Goal: Information Seeking & Learning: Learn about a topic

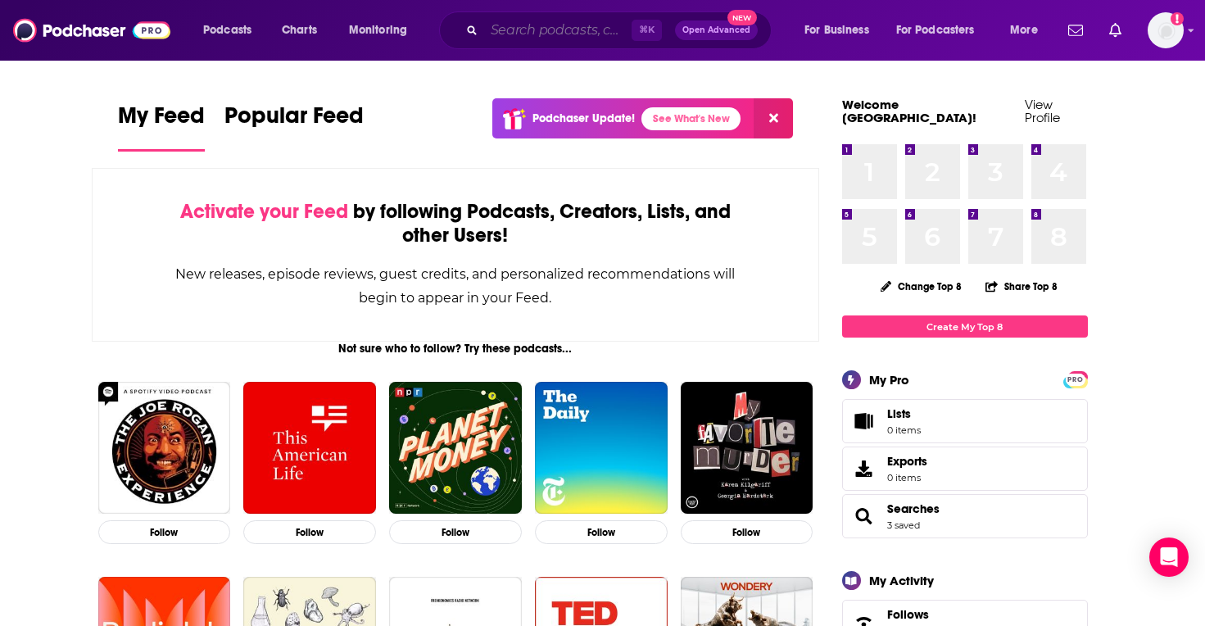
click at [519, 38] on input "Search podcasts, credits, & more..." at bounding box center [557, 30] width 147 height 26
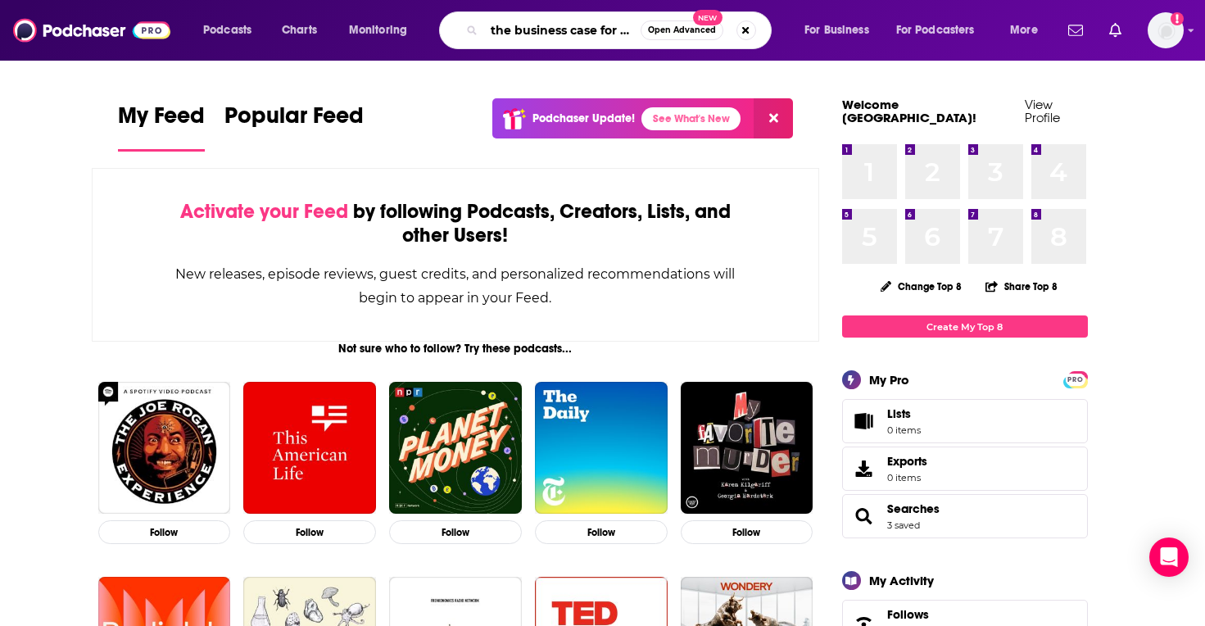
type input "the business case for women's sports"
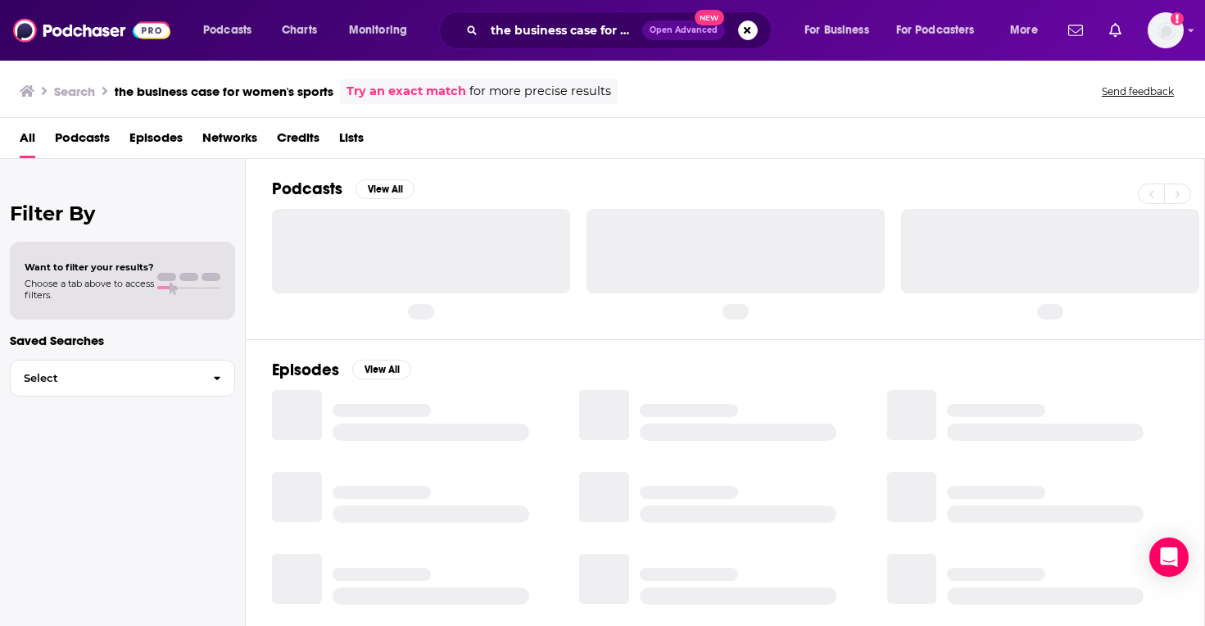
click at [83, 139] on span "Podcasts" at bounding box center [82, 141] width 55 height 34
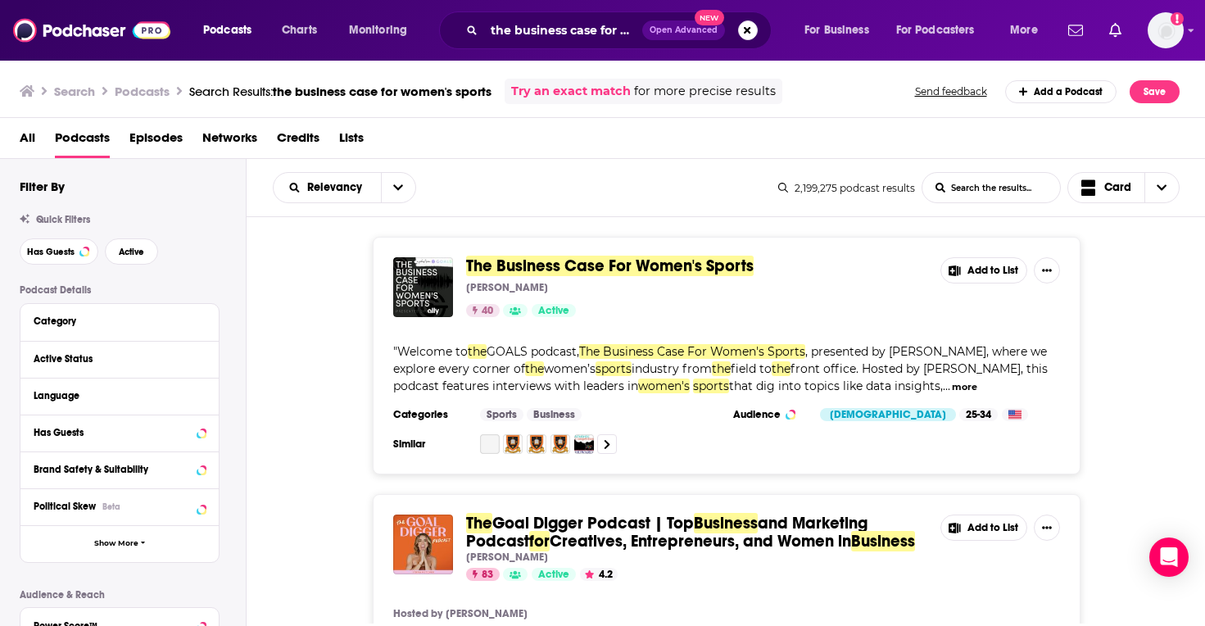
click at [649, 267] on span "The Business Case For Women's Sports" at bounding box center [609, 265] width 287 height 20
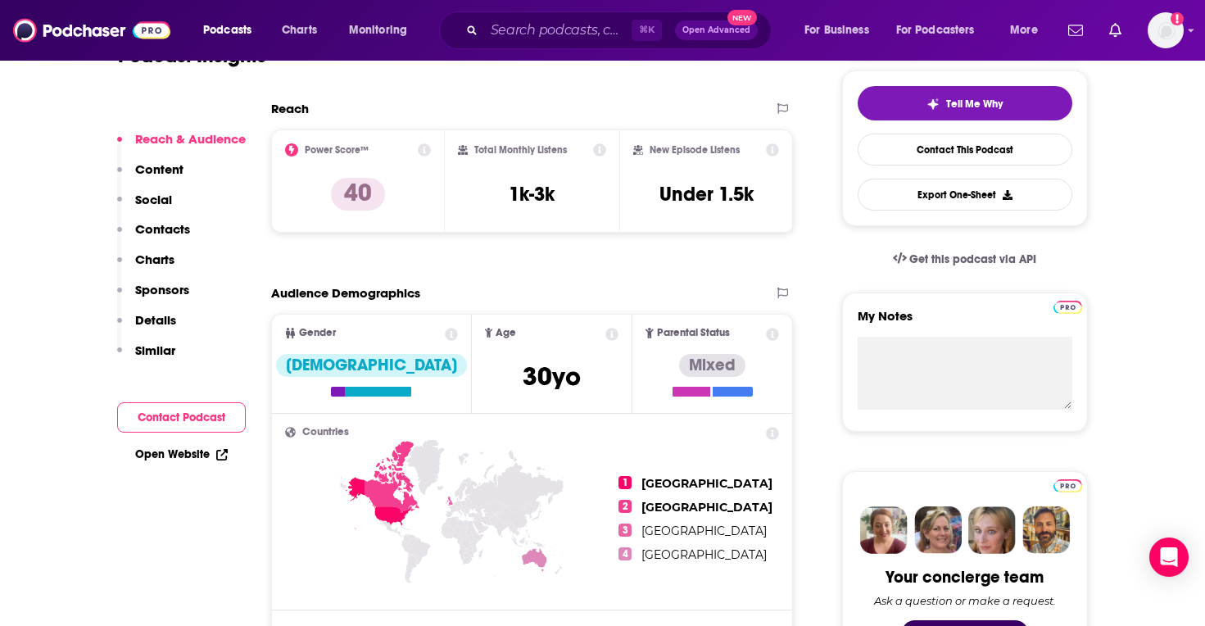
scroll to position [371, 0]
click at [427, 147] on icon at bounding box center [424, 150] width 13 height 13
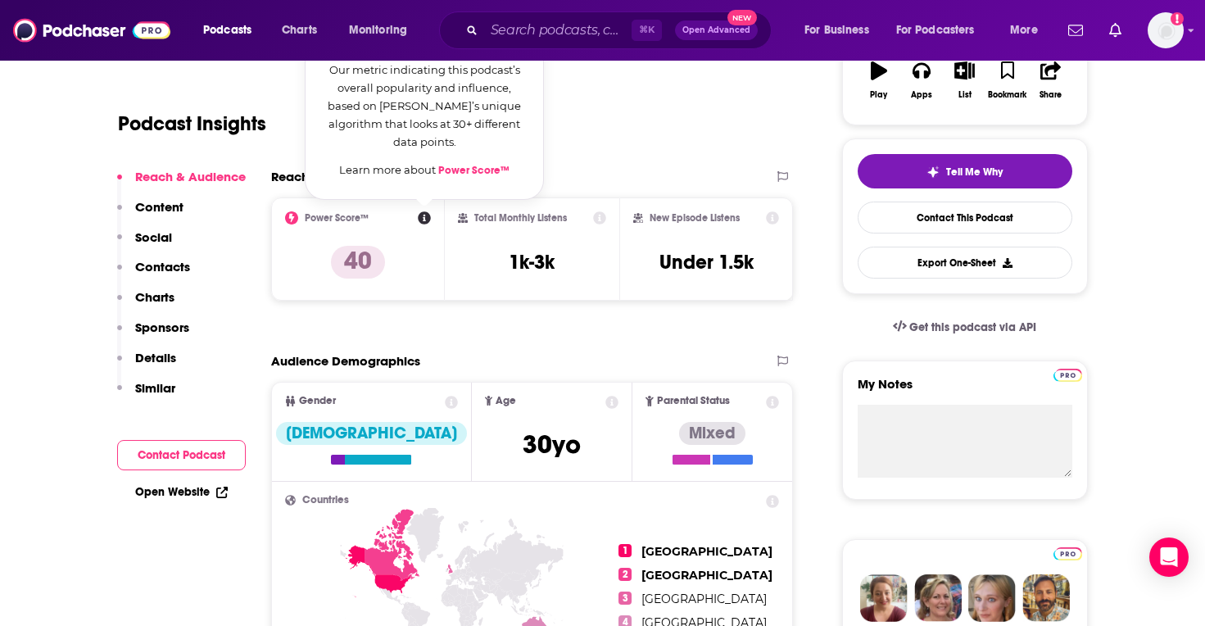
scroll to position [243, 0]
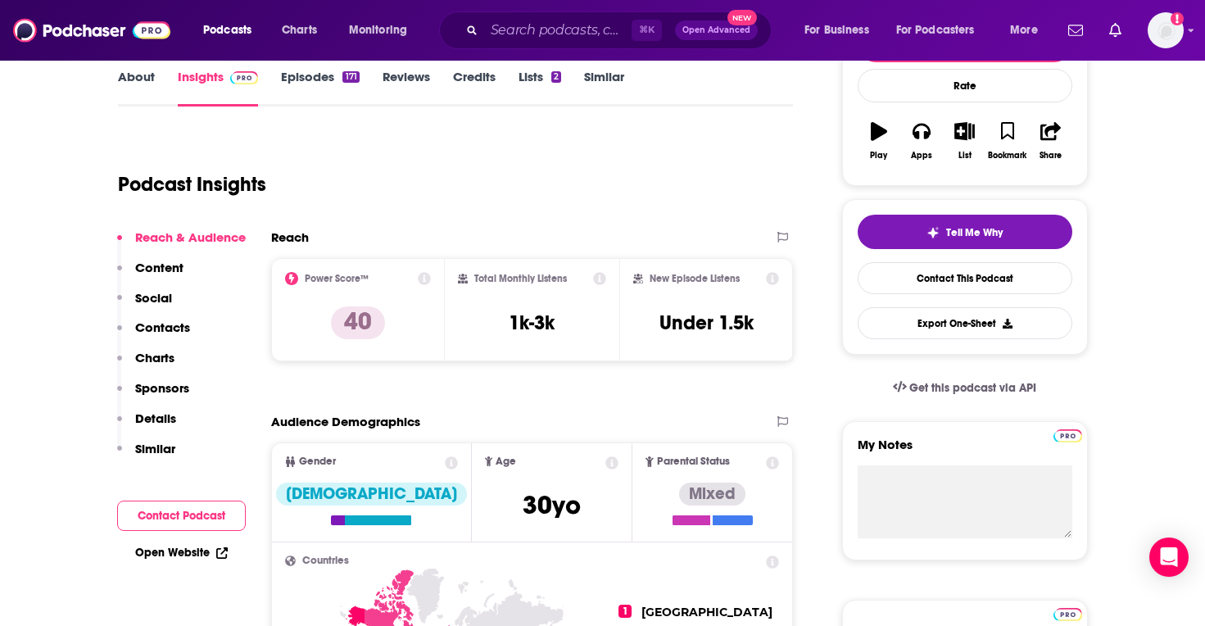
drag, startPoint x: 391, startPoint y: 134, endPoint x: 437, endPoint y: 133, distance: 46.7
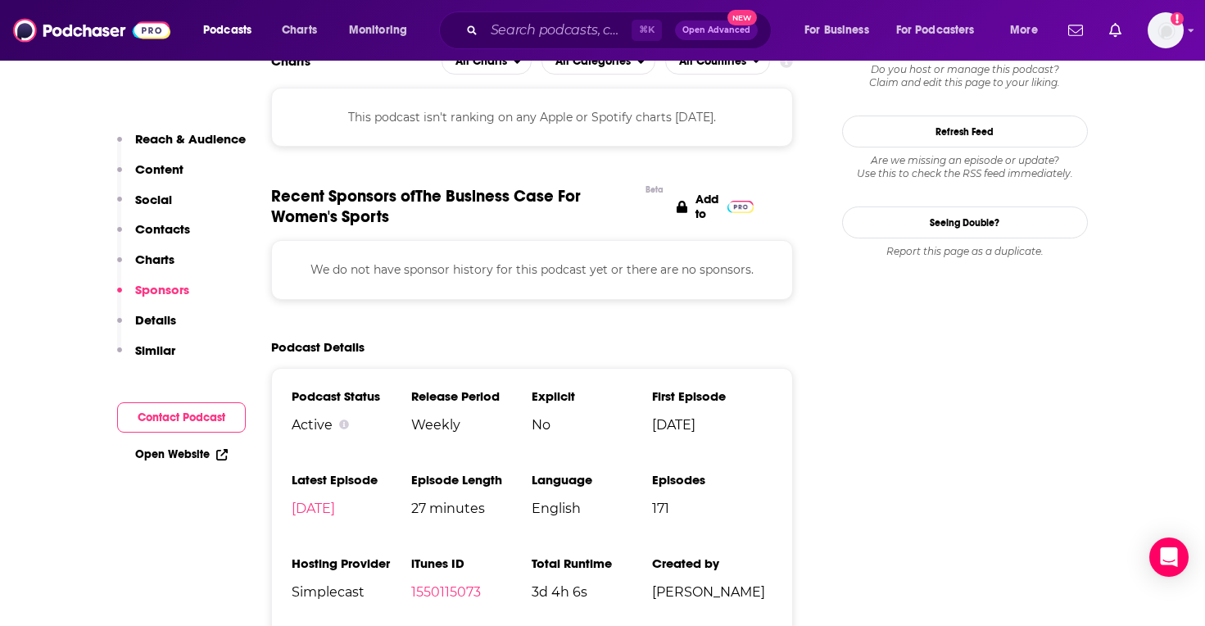
scroll to position [1531, 0]
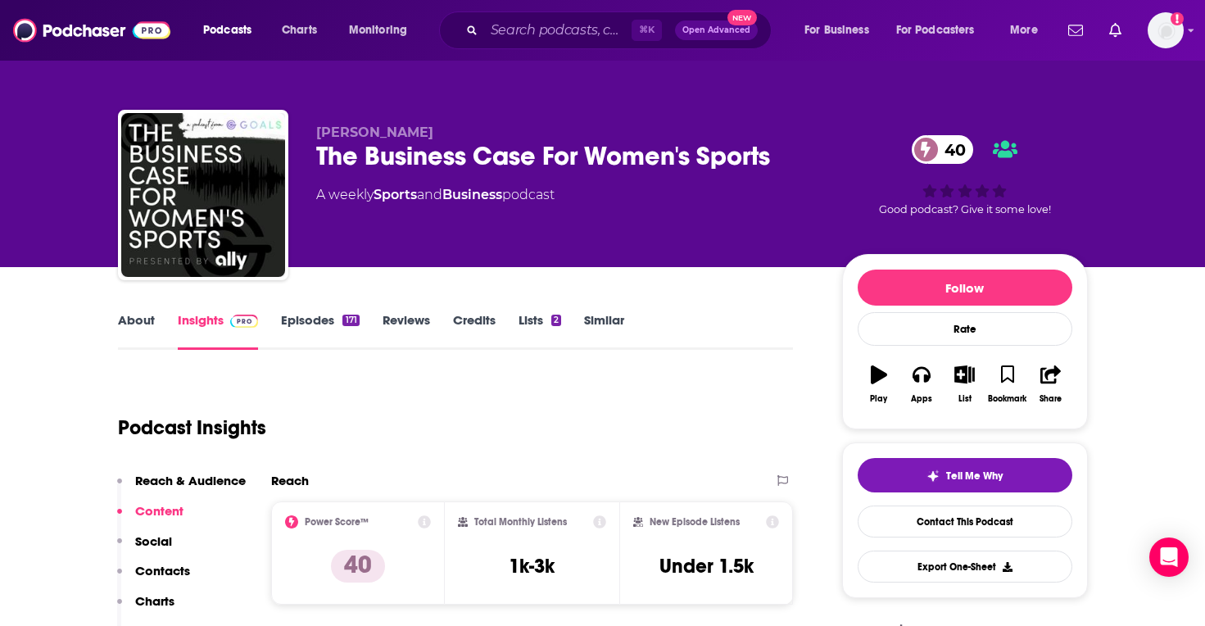
scroll to position [0, 0]
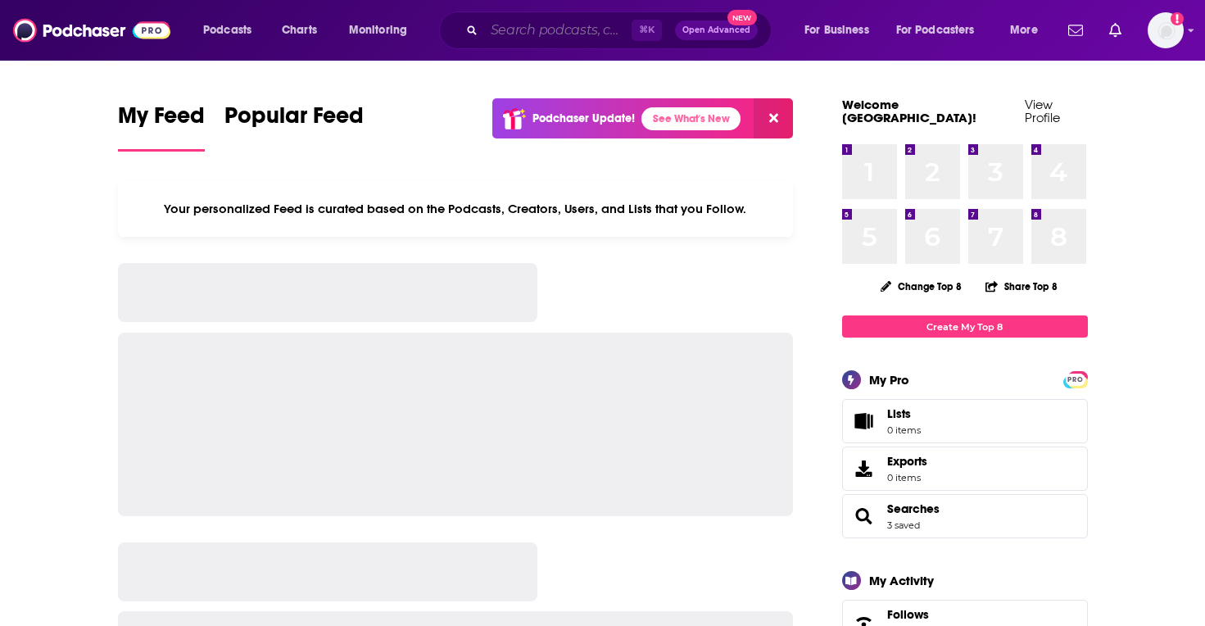
click at [502, 41] on input "Search podcasts, credits, & more..." at bounding box center [557, 30] width 147 height 26
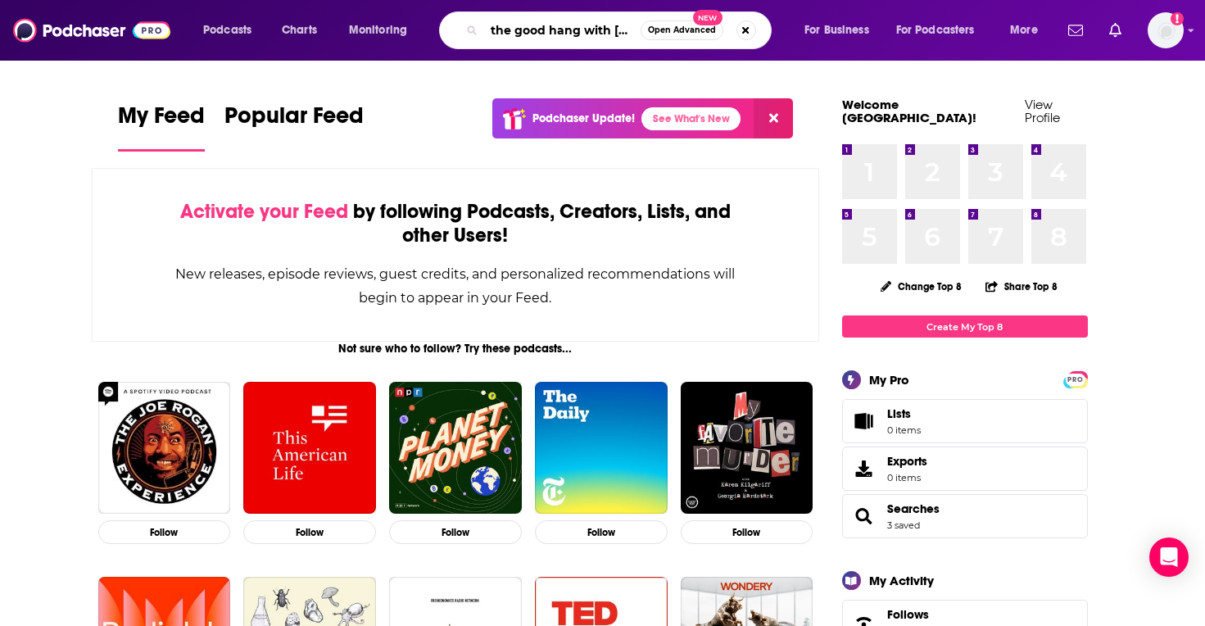
type input "the good hang with Amy poehler"
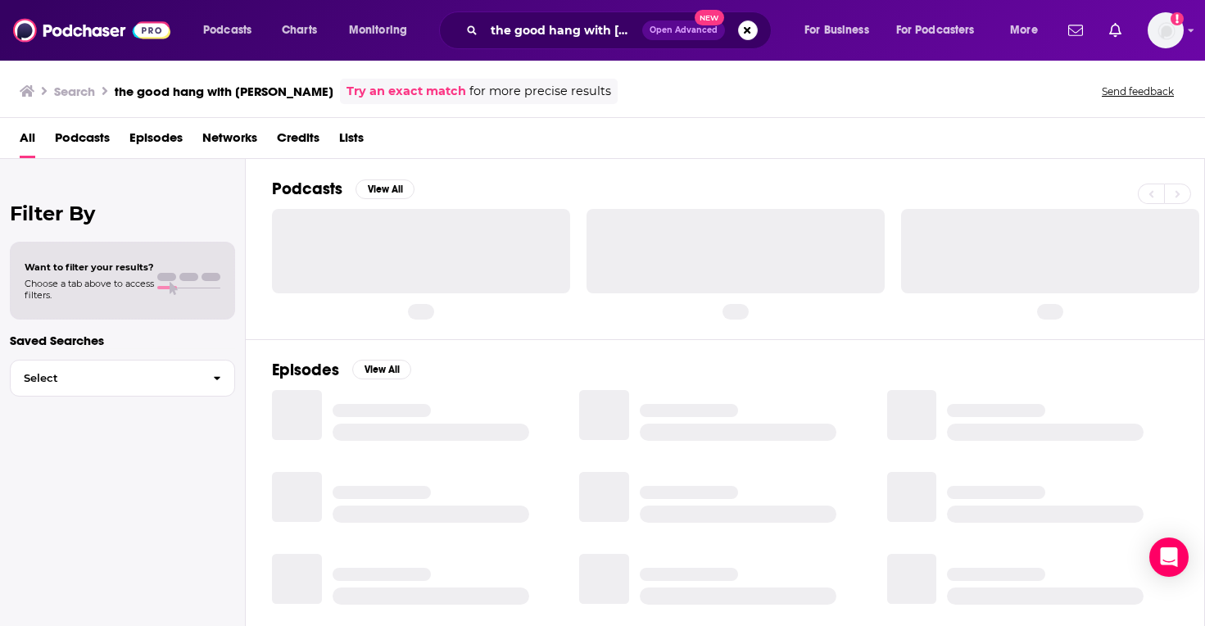
click at [96, 138] on span "Podcasts" at bounding box center [82, 141] width 55 height 34
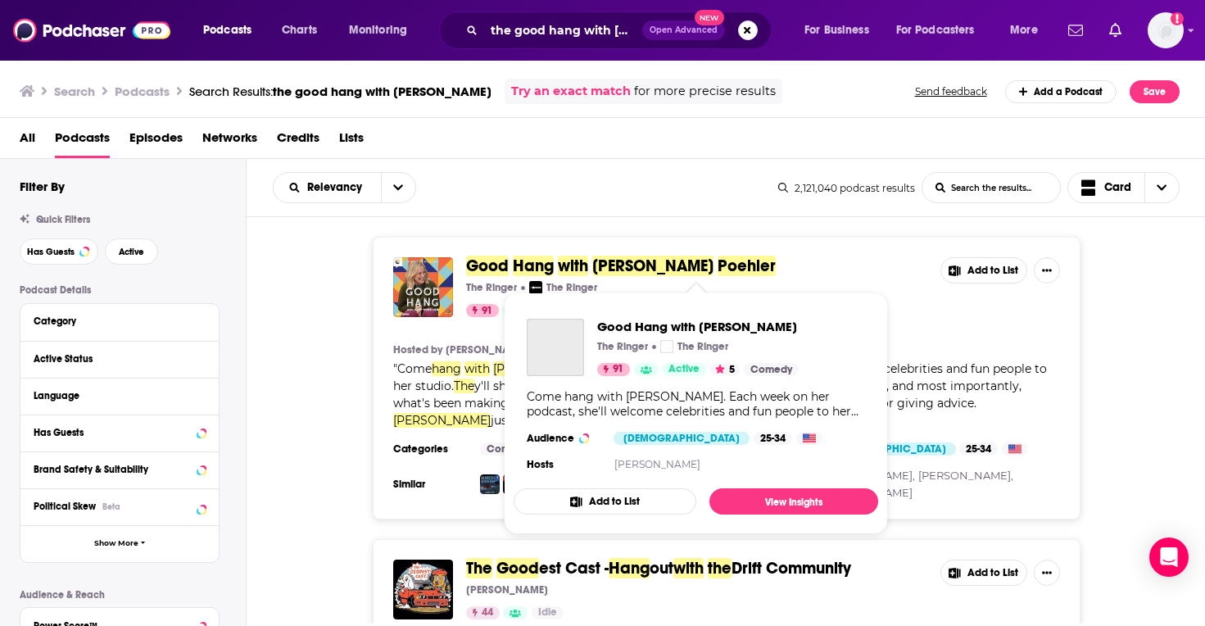
click at [612, 274] on span "Amy" at bounding box center [652, 265] width 121 height 20
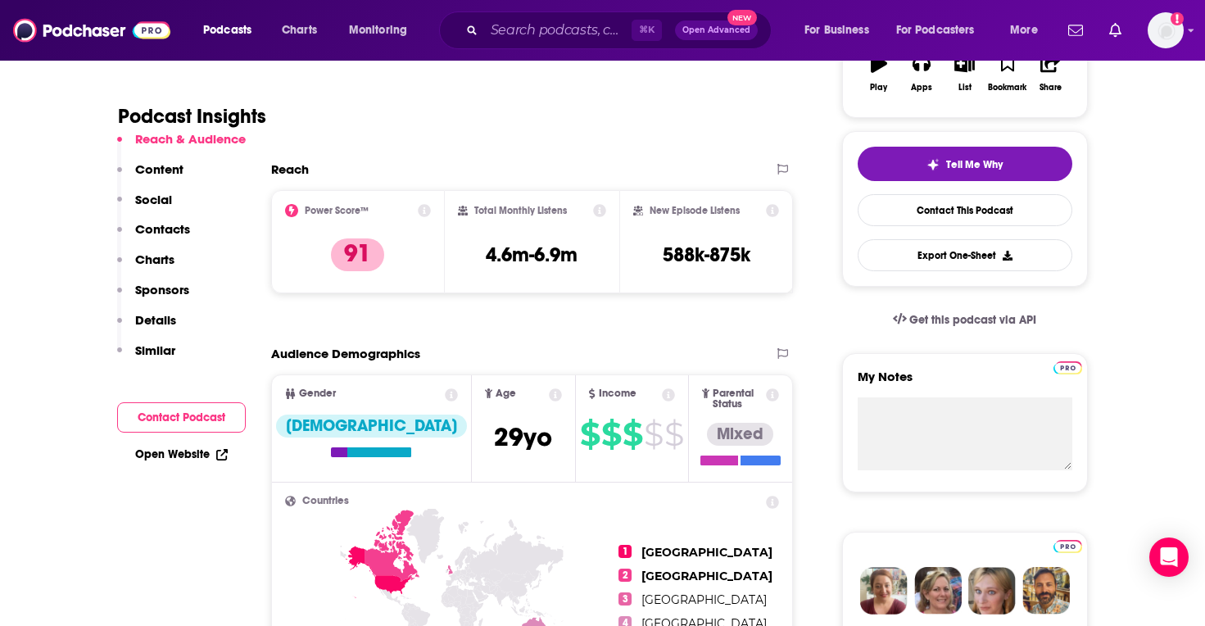
scroll to position [338, 0]
